Goal: Task Accomplishment & Management: Complete application form

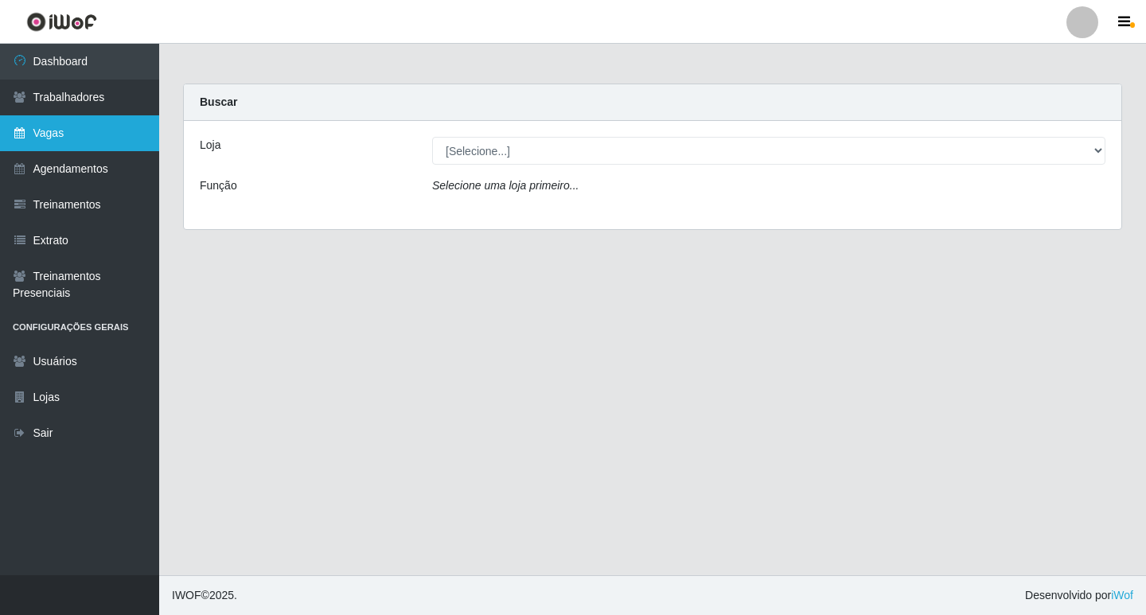
click at [76, 126] on link "Vagas" at bounding box center [79, 133] width 159 height 36
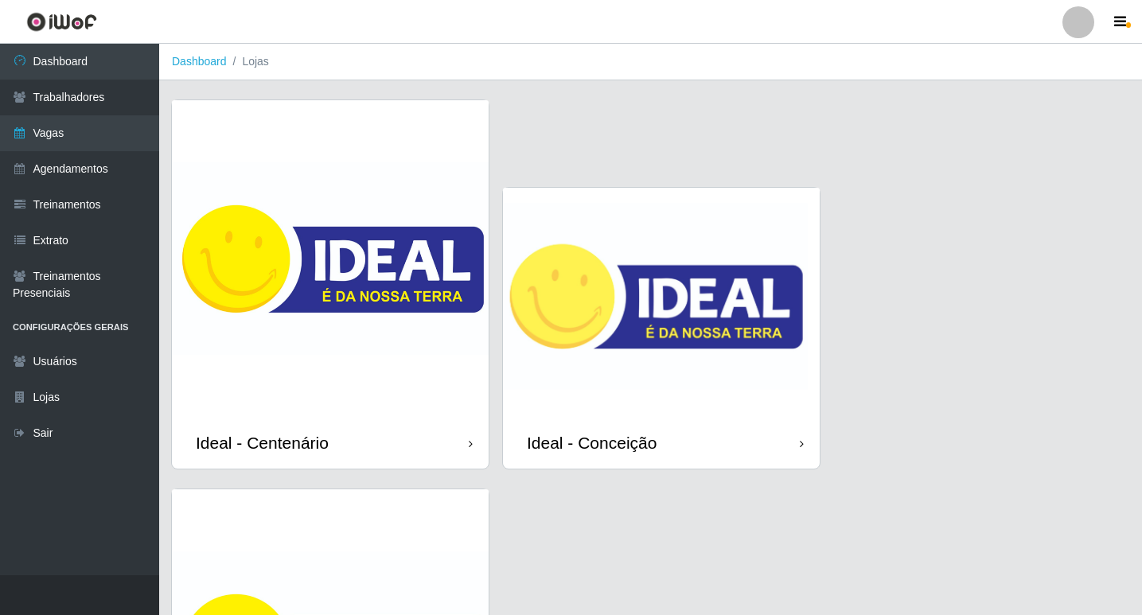
scroll to position [302, 0]
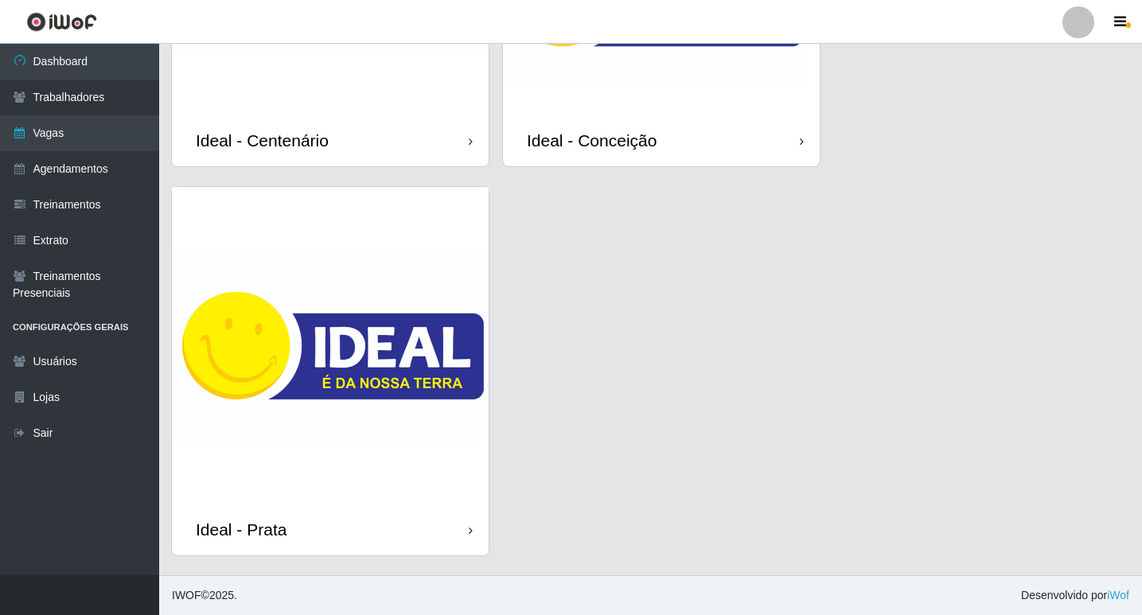
click at [618, 122] on div "Ideal - Conceição" at bounding box center [661, 141] width 317 height 52
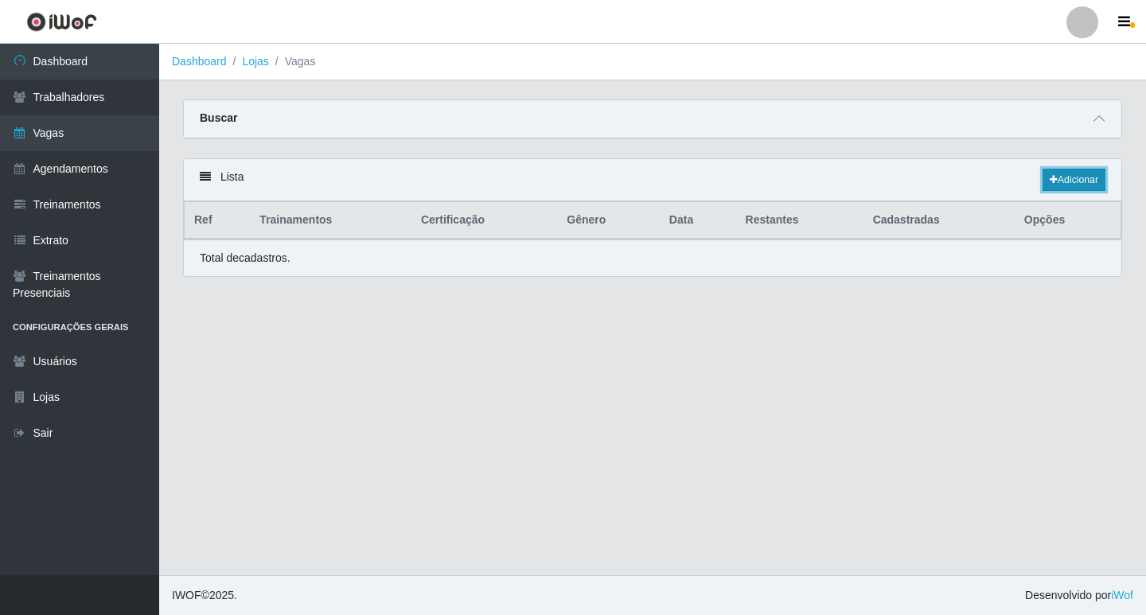
click at [1083, 170] on link "Adicionar" at bounding box center [1074, 180] width 63 height 22
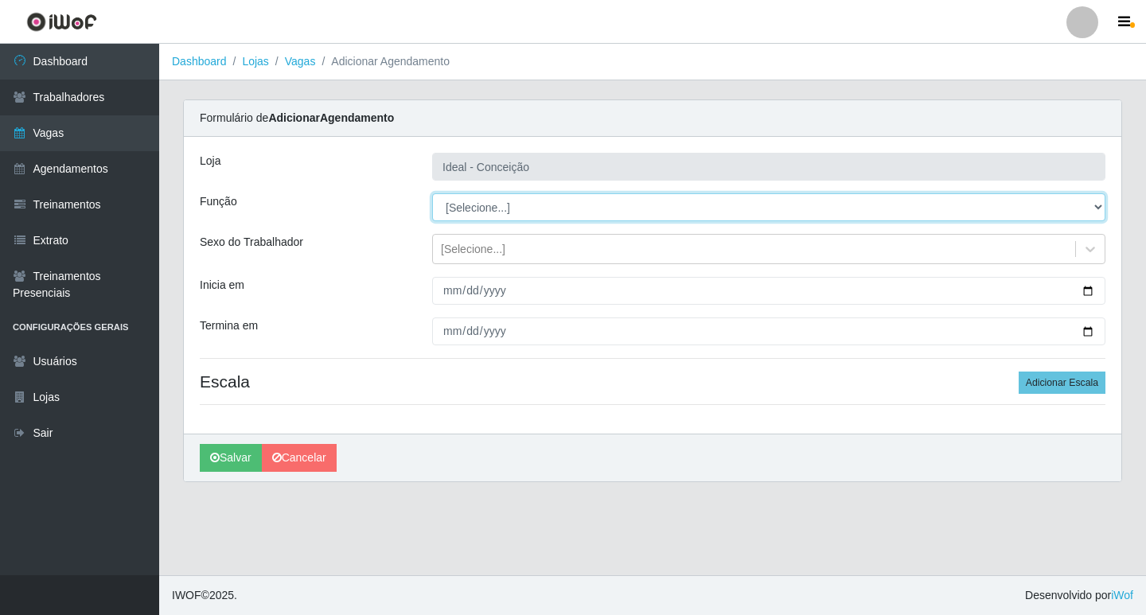
click at [960, 214] on select "[Selecione...] ASG ASG + ASG ++ Auxiliar de Estacionamento Auxiliar de Estacion…" at bounding box center [768, 207] width 673 height 28
